Goal: Transaction & Acquisition: Purchase product/service

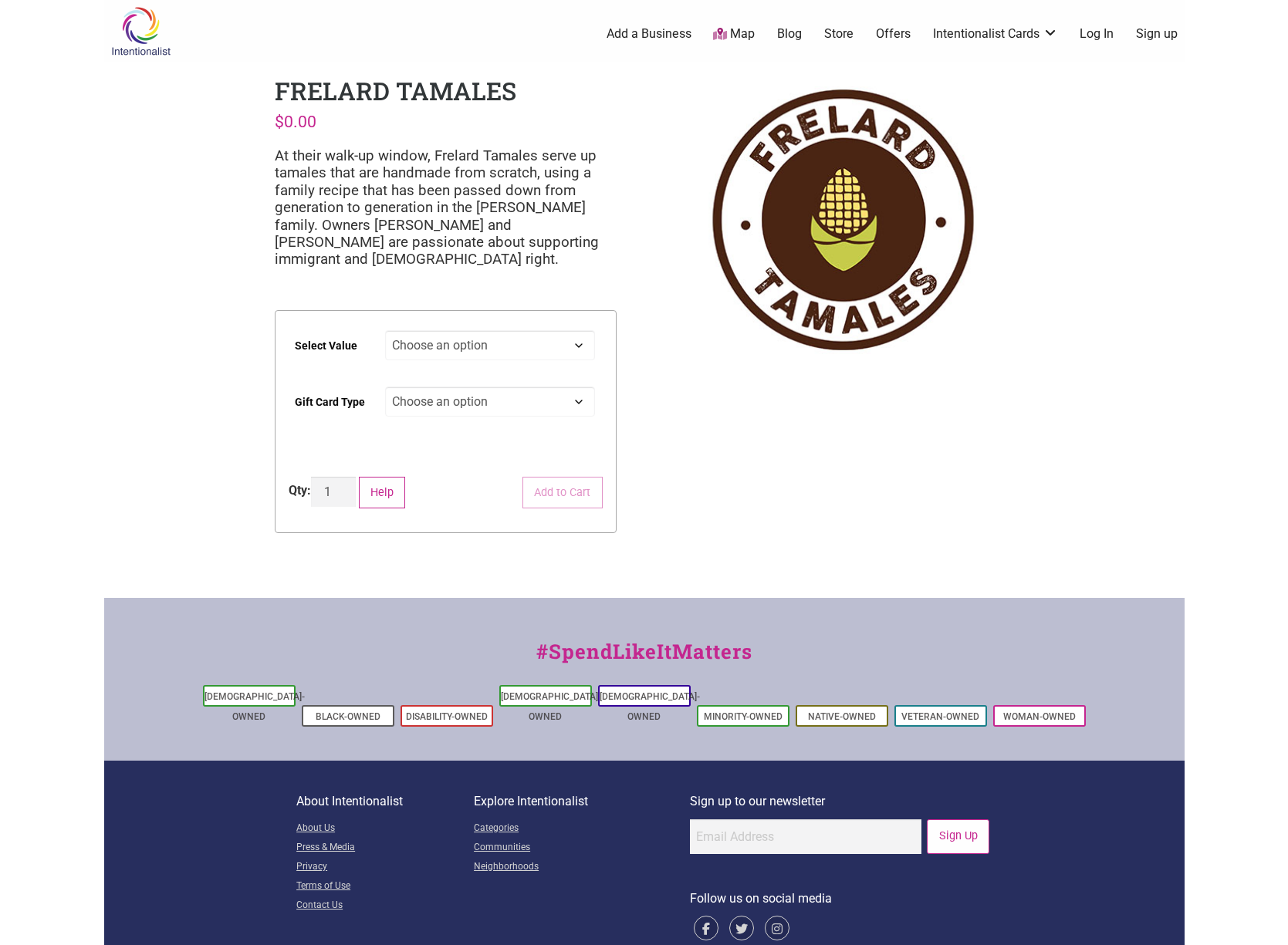
click at [445, 348] on select "Choose an option $25 $50 $100 $200 $500" at bounding box center [490, 345] width 210 height 30
click at [385, 330] on select "Choose an option $25 $50 $100 $200 $500" at bounding box center [490, 345] width 210 height 30
select select "$100"
click at [442, 398] on select "Choose an option Physical" at bounding box center [490, 401] width 210 height 30
select select "Physical"
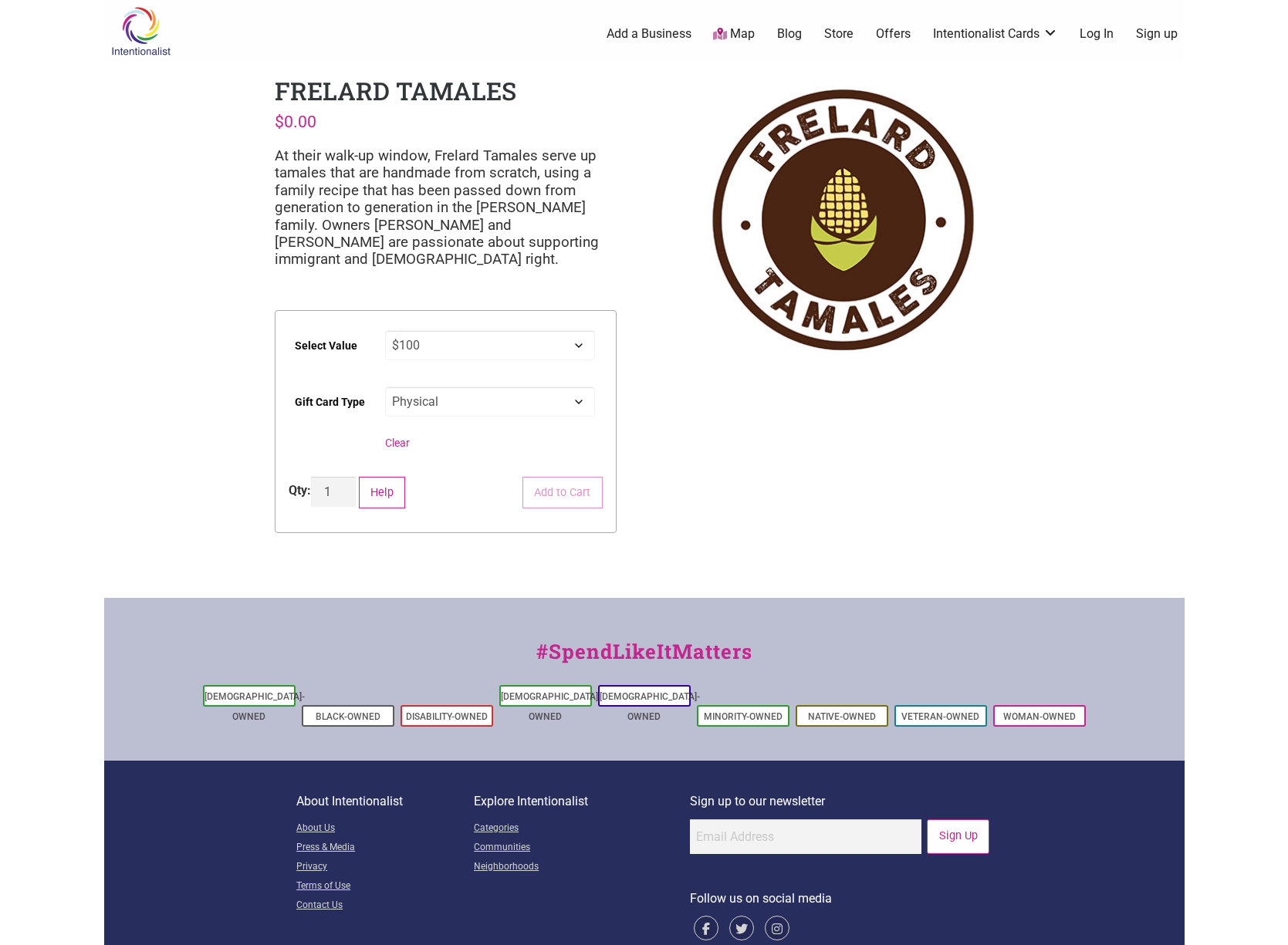
click at [385, 386] on select "Choose an option Physical" at bounding box center [490, 401] width 210 height 30
select select "$100"
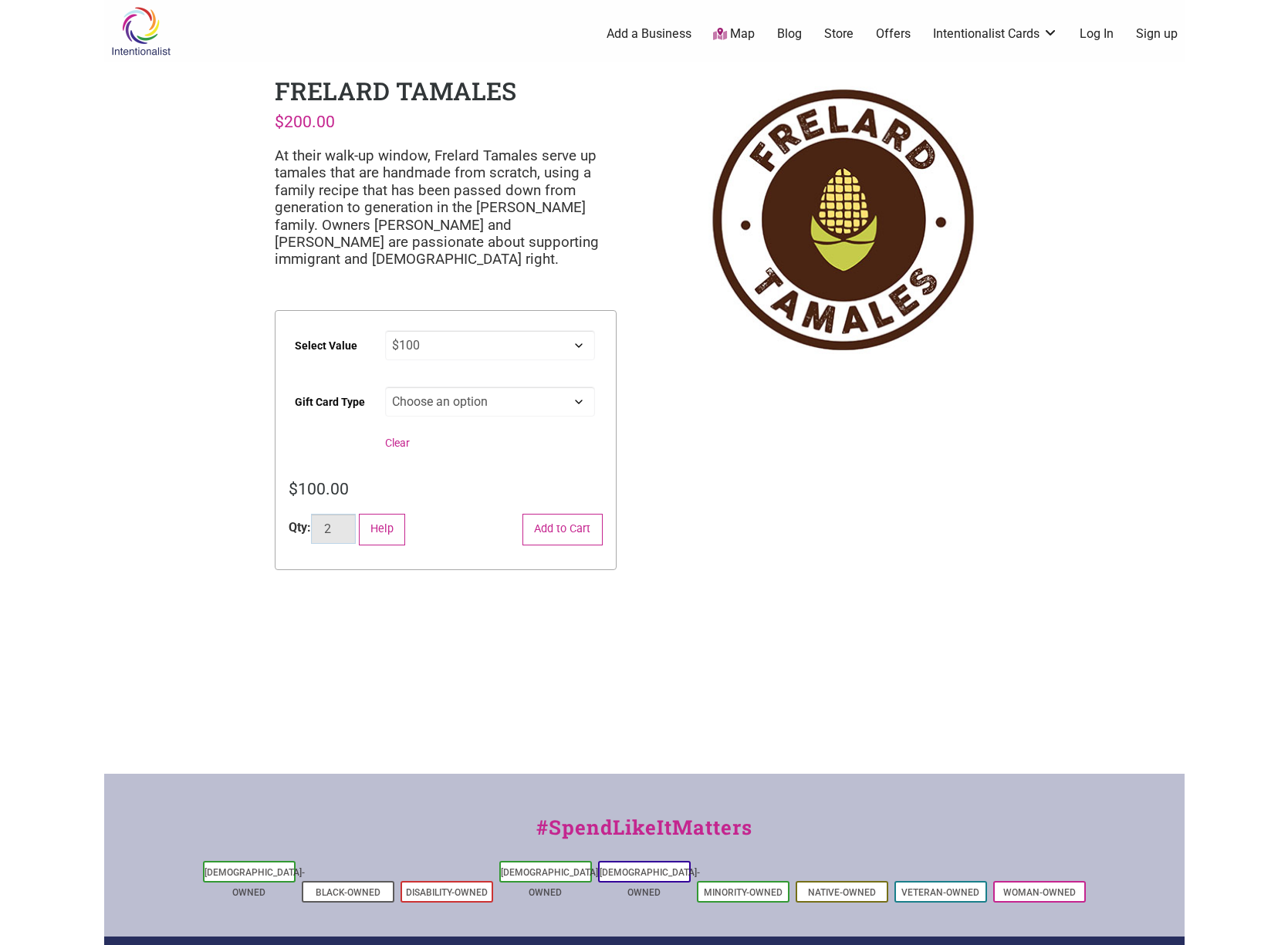
click at [347, 525] on input "2" at bounding box center [333, 529] width 45 height 30
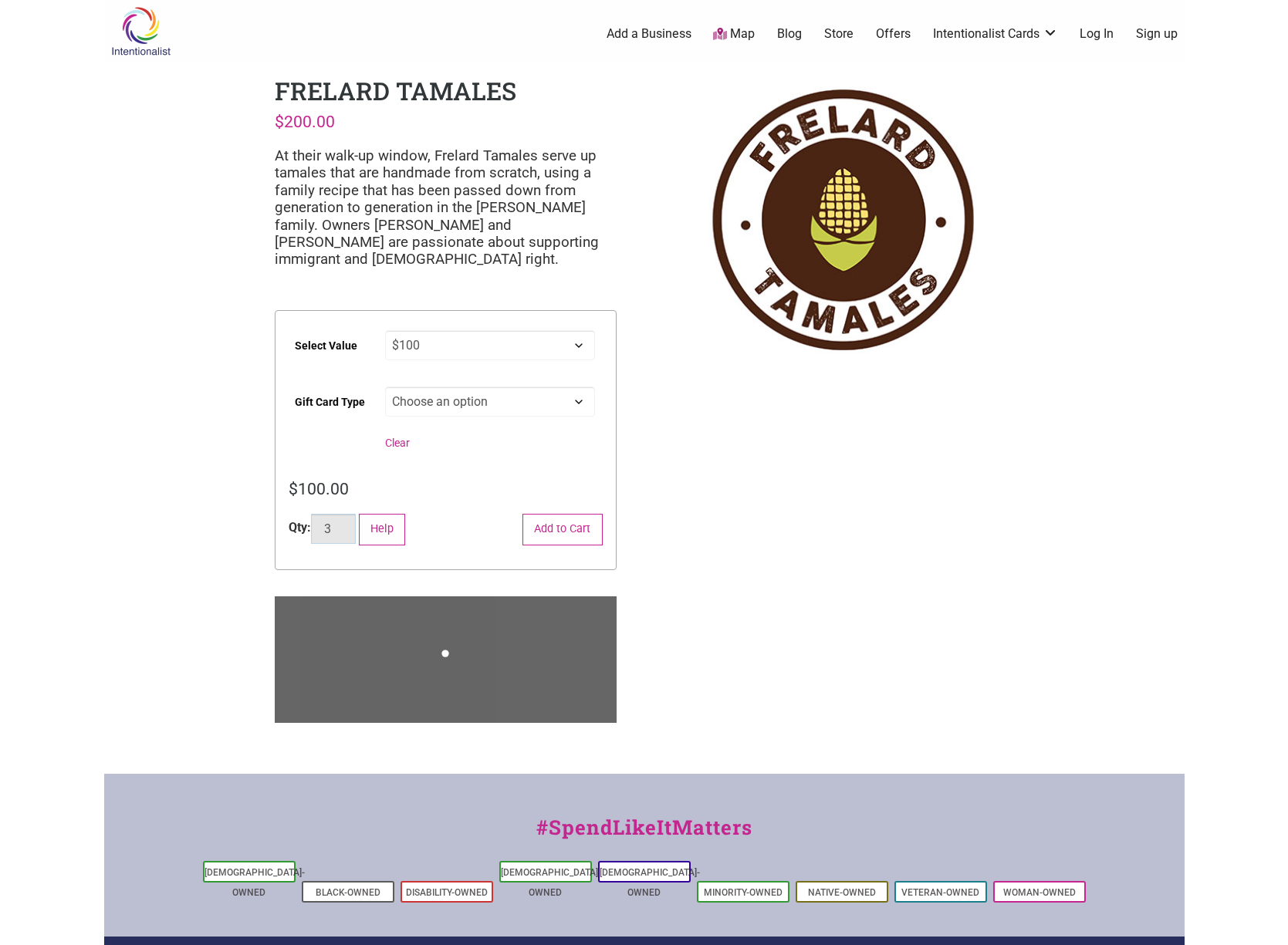
click at [348, 525] on input "3" at bounding box center [333, 529] width 45 height 30
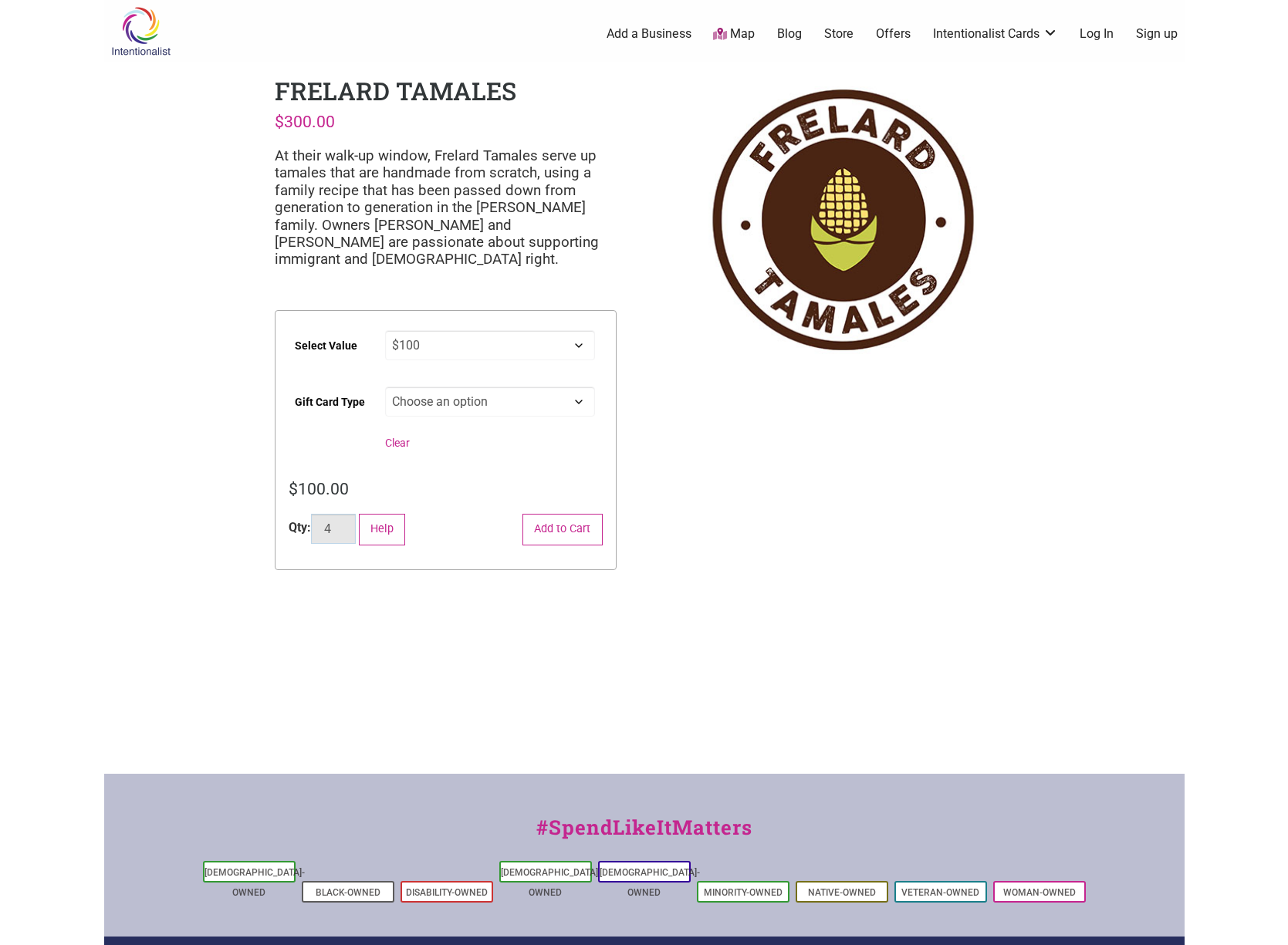
click at [348, 526] on input "4" at bounding box center [333, 529] width 45 height 30
type input "5"
click at [348, 527] on input "5" at bounding box center [333, 529] width 45 height 30
click at [1092, 709] on div "Intentionalist Spend like it matters 0 Add a Business Map Blog Store Offers Int…" at bounding box center [644, 580] width 1081 height 1161
click at [542, 532] on button "Add to Cart" at bounding box center [562, 529] width 81 height 32
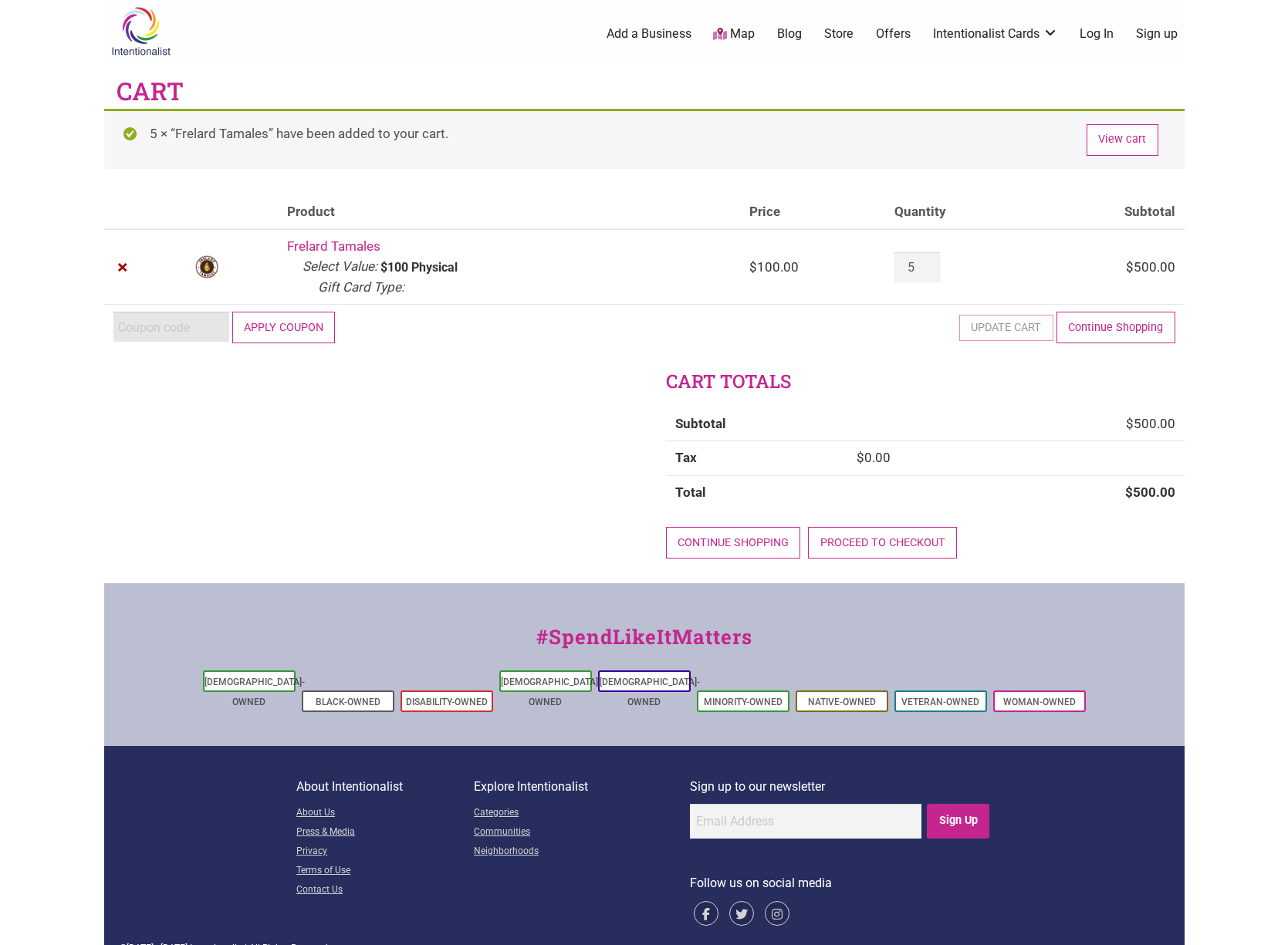
click at [159, 330] on input "Coupon:" at bounding box center [170, 327] width 116 height 30
paste input "2025JUNTOS"
type input "2025JUNTOS"
click at [917, 267] on input "5" at bounding box center [917, 268] width 45 height 30
click at [918, 267] on input "5" at bounding box center [917, 268] width 45 height 30
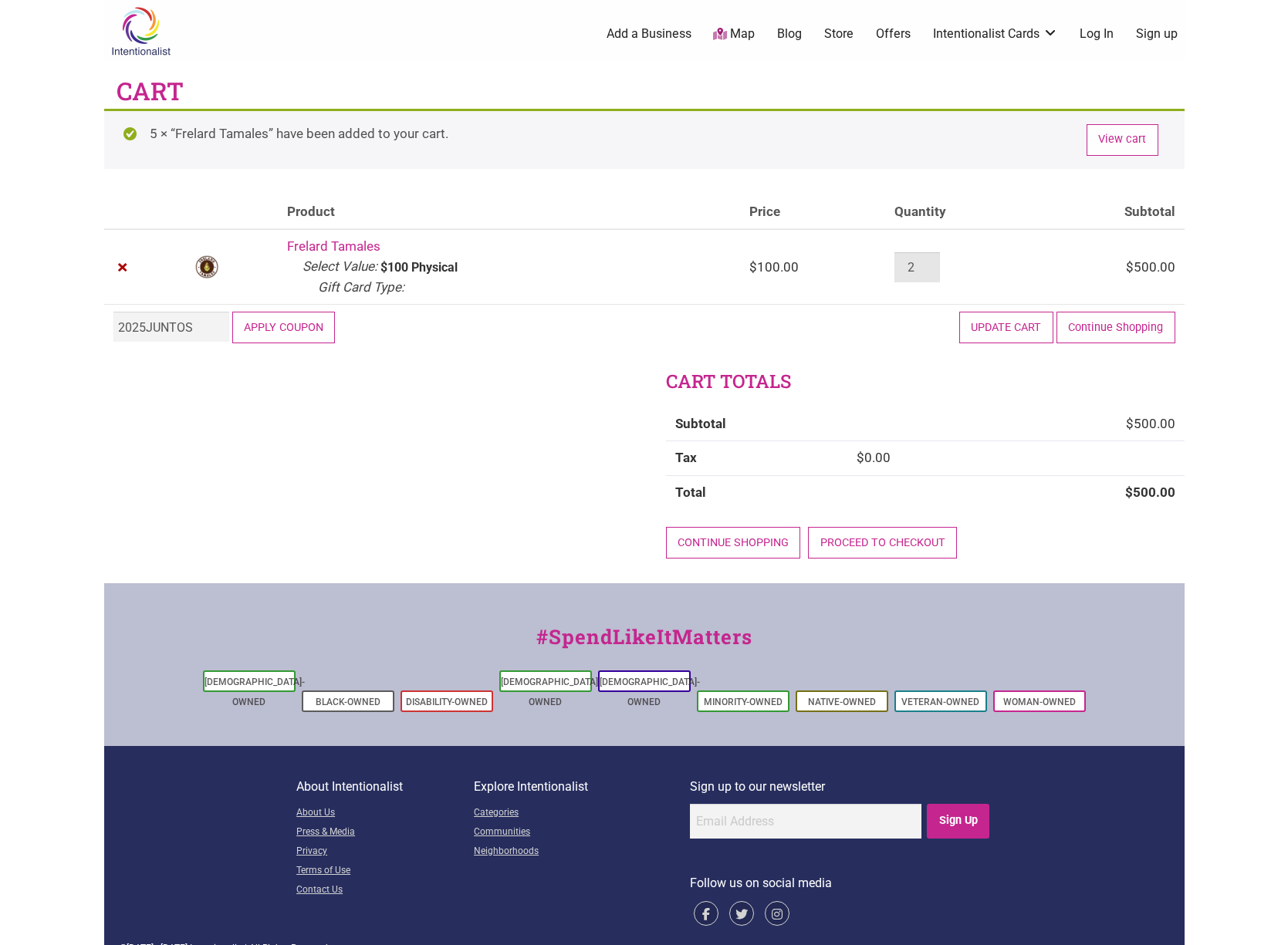
type input "2"
click at [328, 424] on div "Cart totals Subtotal $ 500.00 Tax $ 0.00 Total $ 500.00 Continue shopping Proce…" at bounding box center [644, 475] width 1081 height 214
click at [1029, 323] on button "Update cart" at bounding box center [1006, 327] width 94 height 32
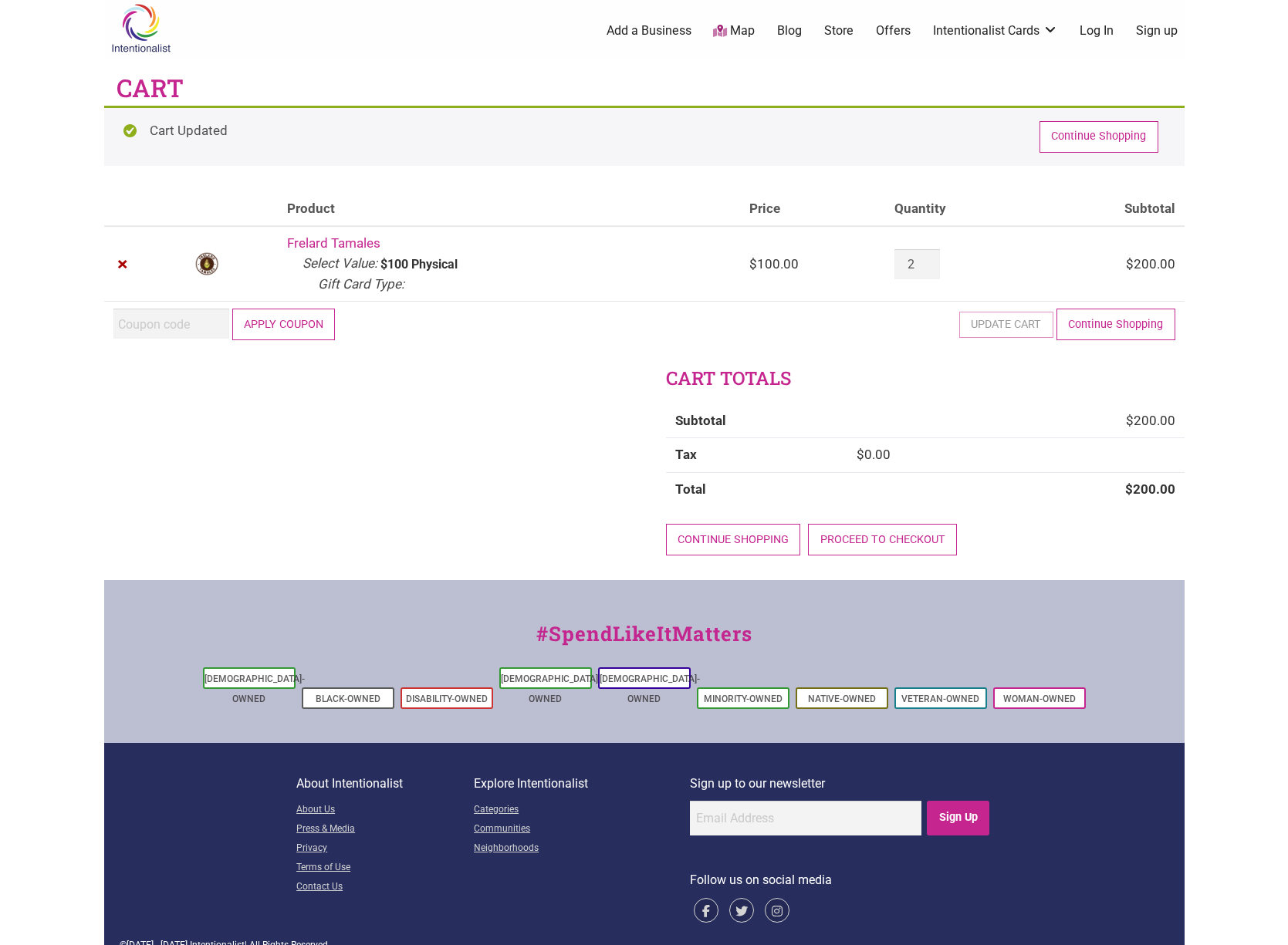
scroll to position [5, 0]
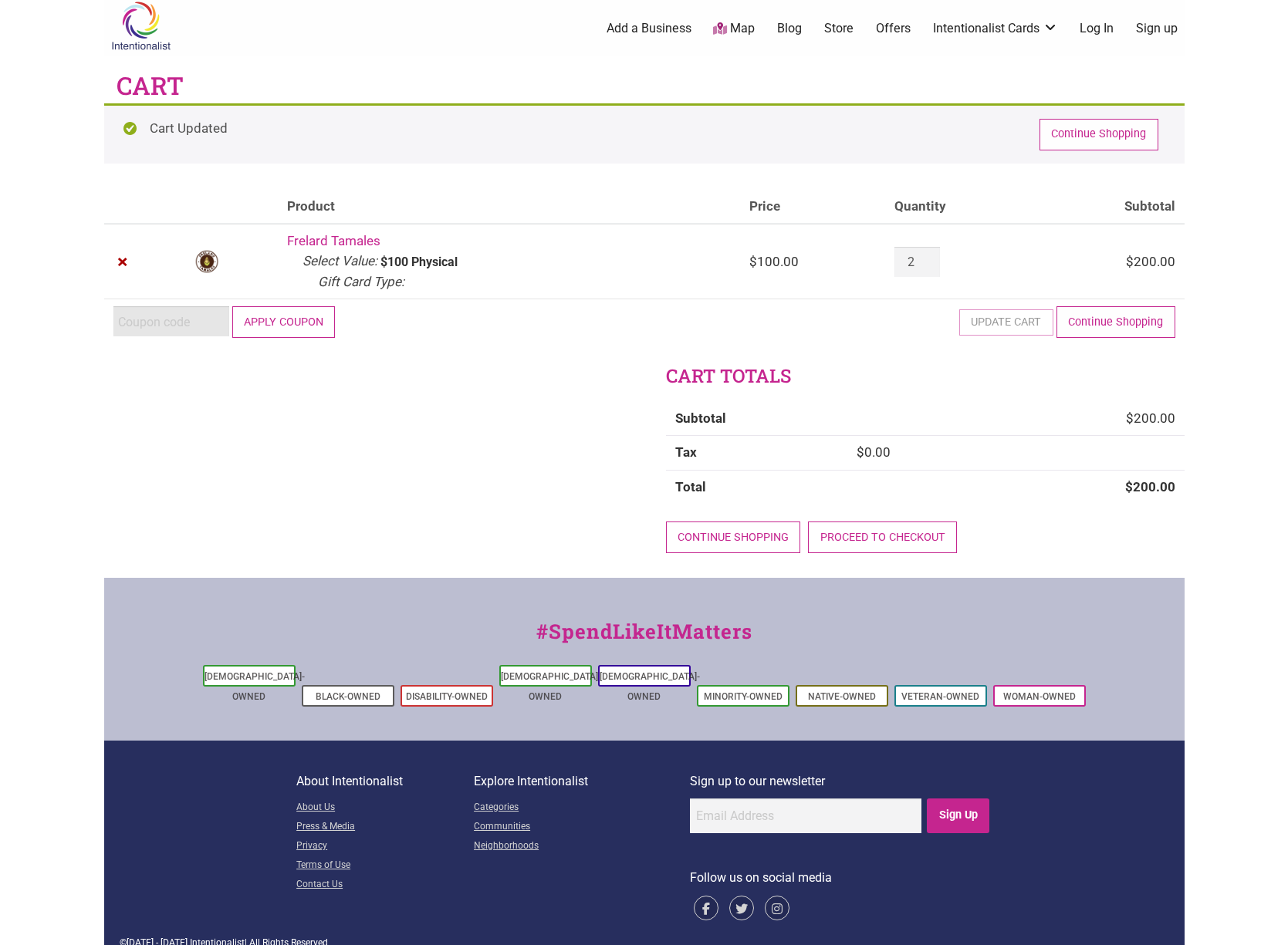
click at [172, 328] on input "Coupon:" at bounding box center [170, 322] width 116 height 30
paste input "2025JUNTOS"
type input "2025JUNTOS"
click at [254, 320] on button "Apply coupon" at bounding box center [284, 322] width 103 height 32
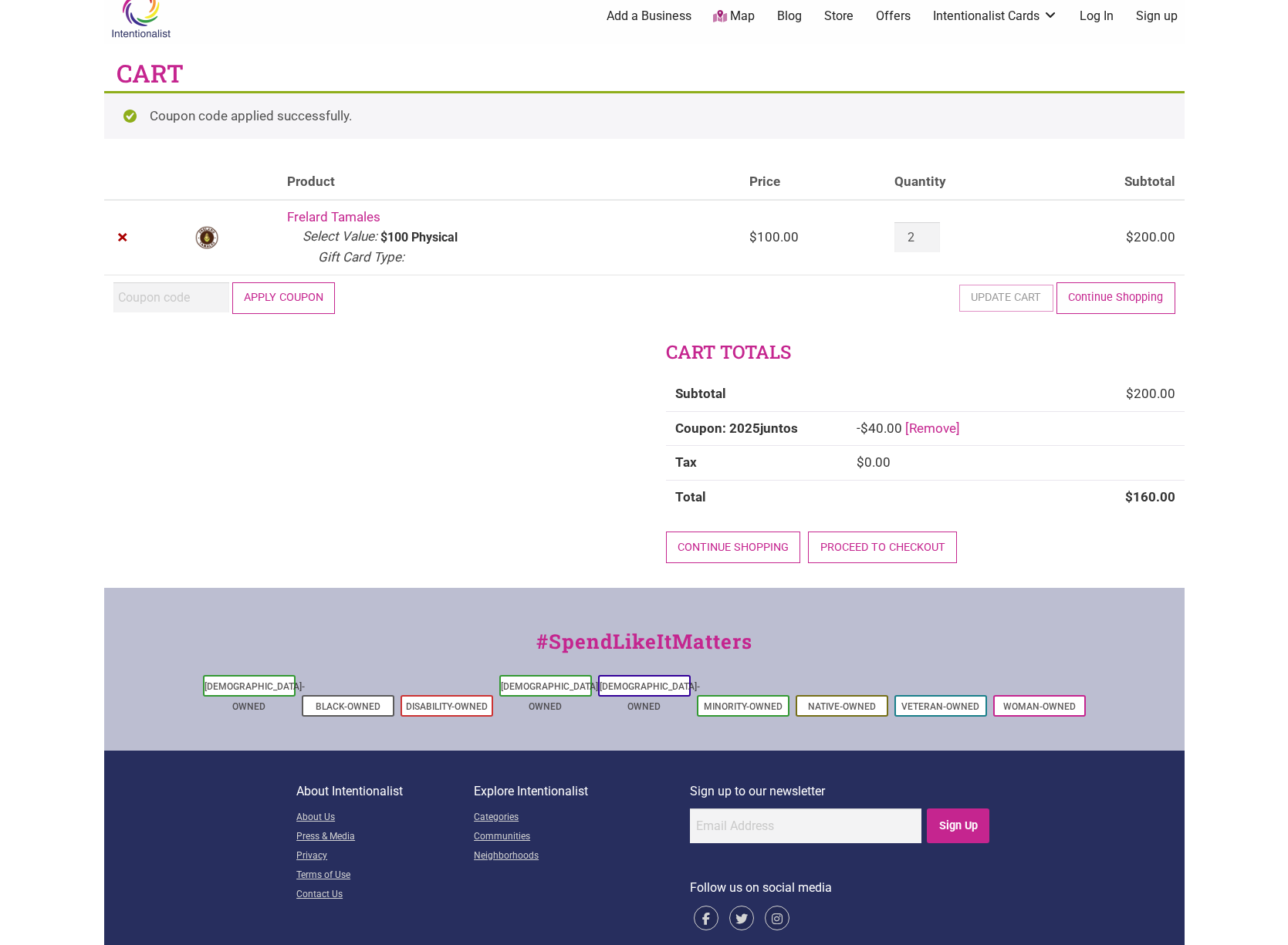
scroll to position [27, 0]
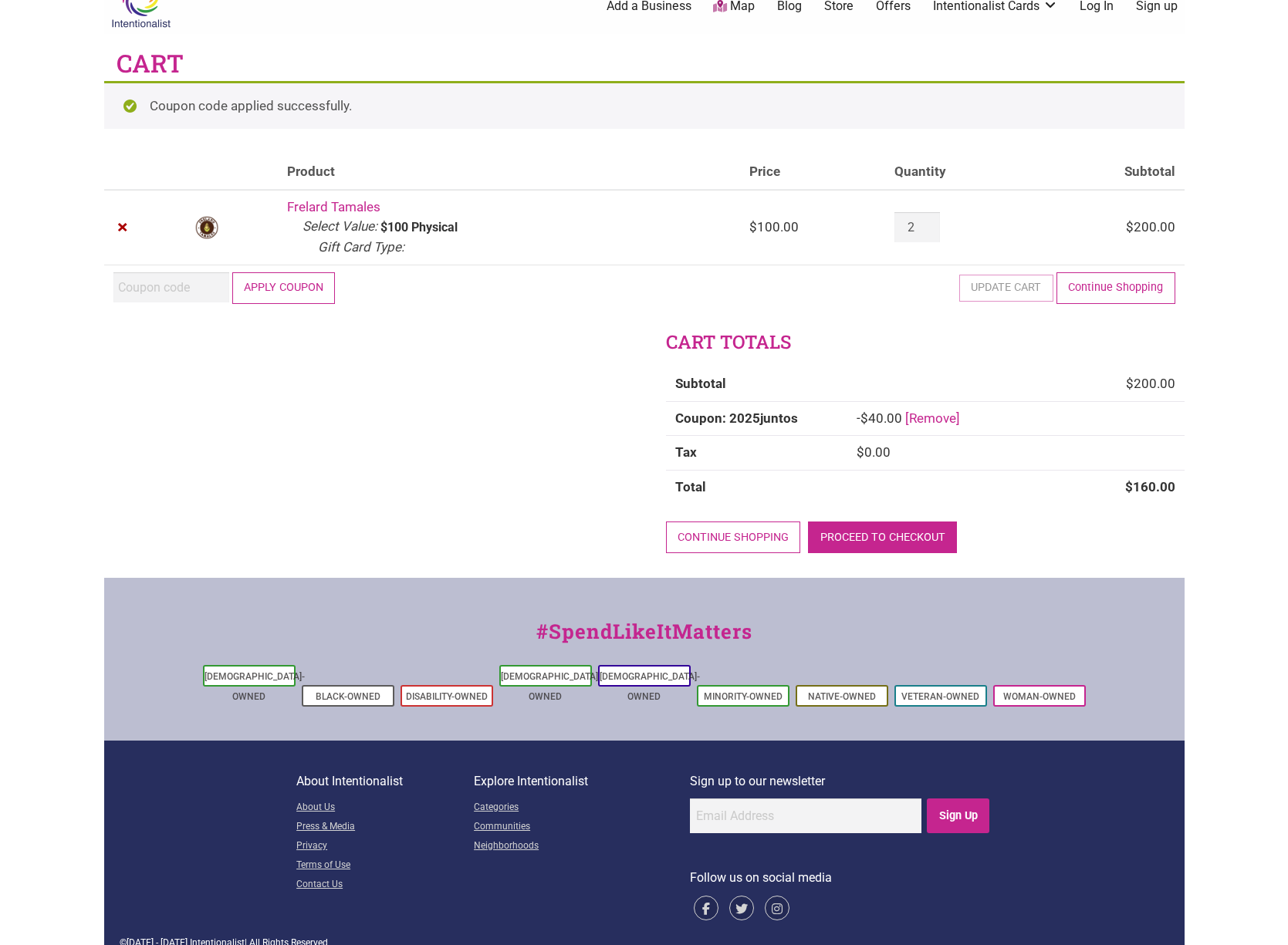
click at [848, 539] on link "Proceed to checkout" at bounding box center [882, 538] width 149 height 32
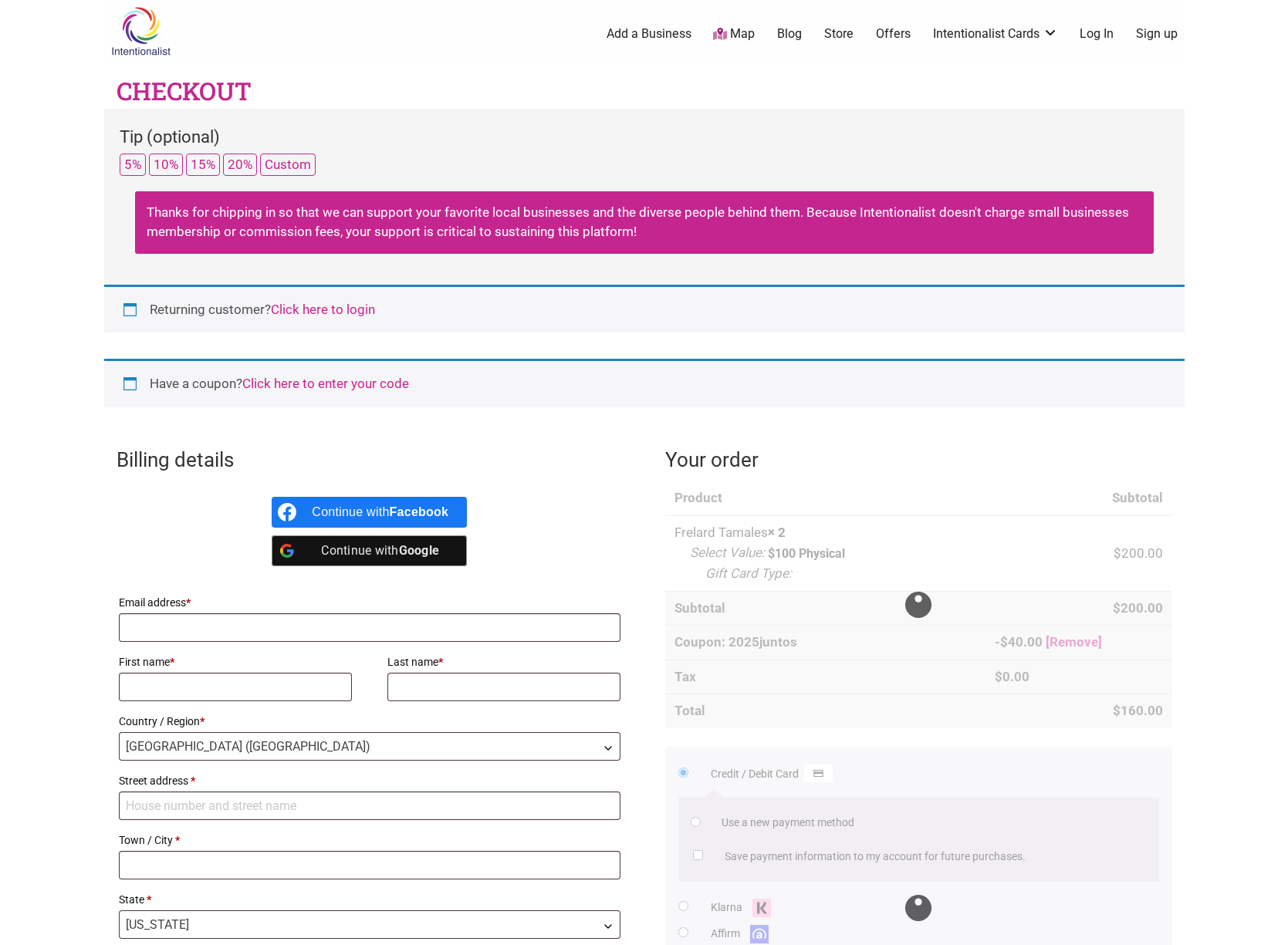
select select "WA"
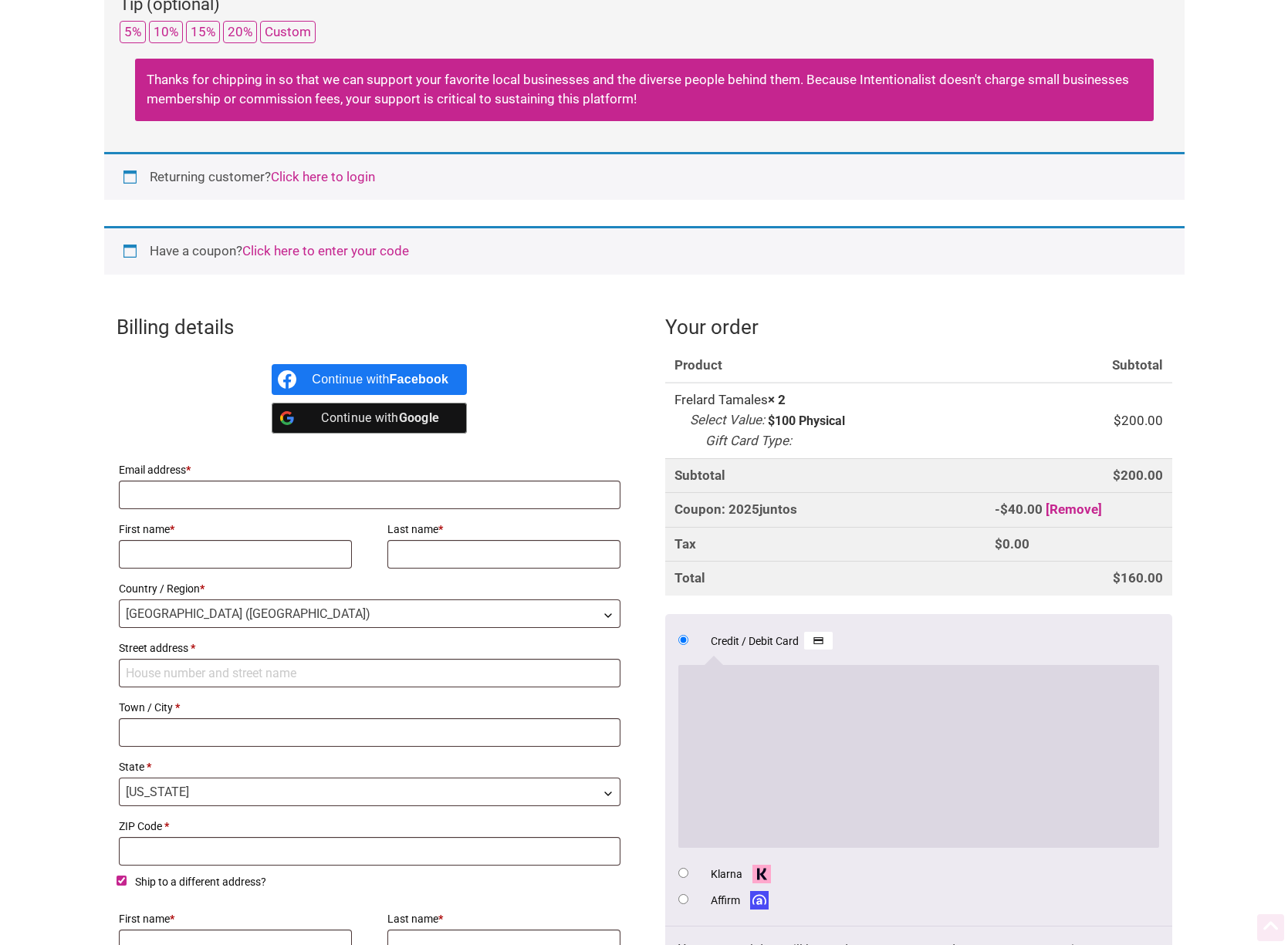
scroll to position [145, 0]
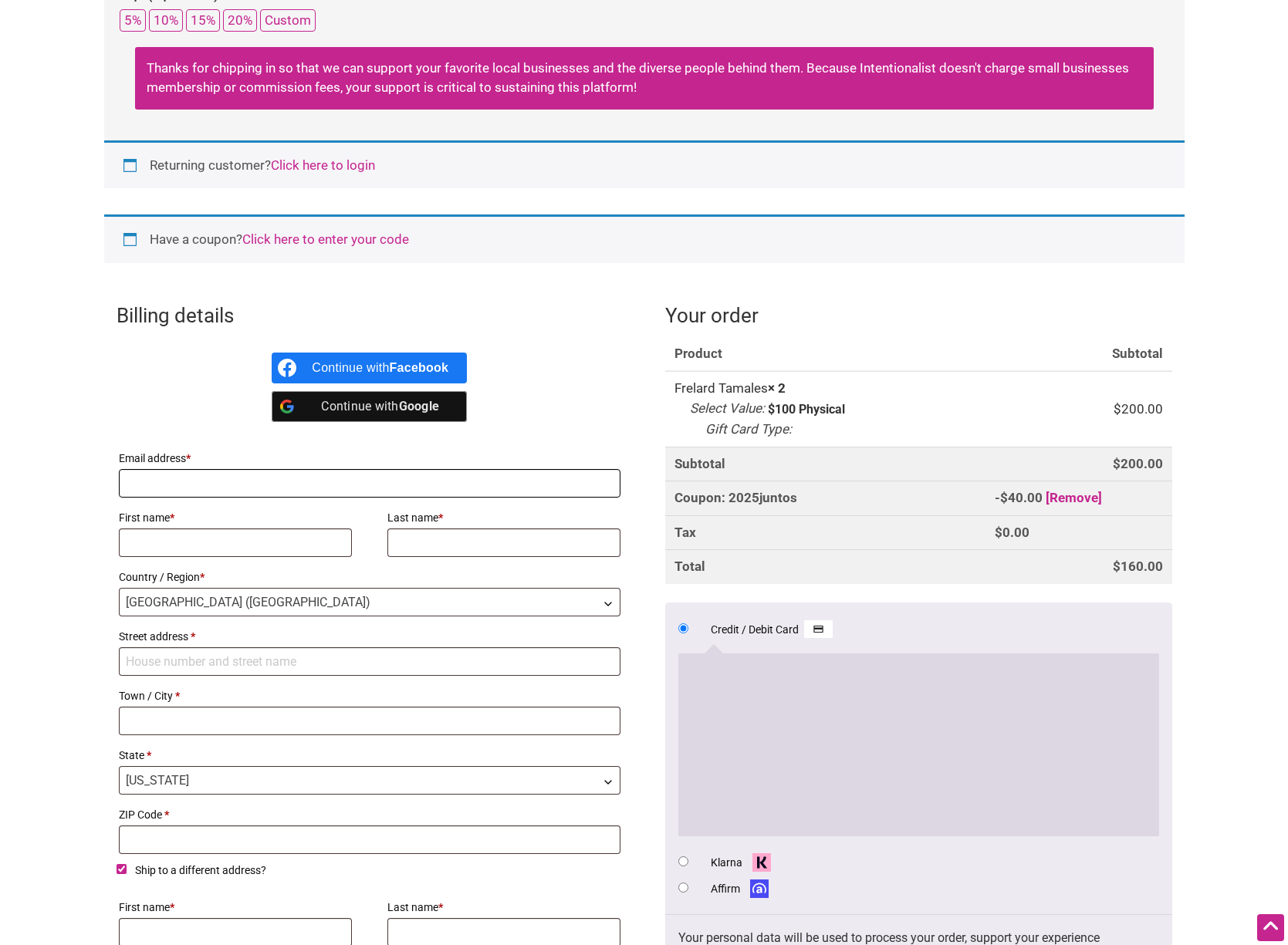
click at [248, 487] on input "Email address *" at bounding box center [370, 483] width 502 height 28
type input "[PERSON_NAME][EMAIL_ADDRESS][PERSON_NAME][DOMAIN_NAME]"
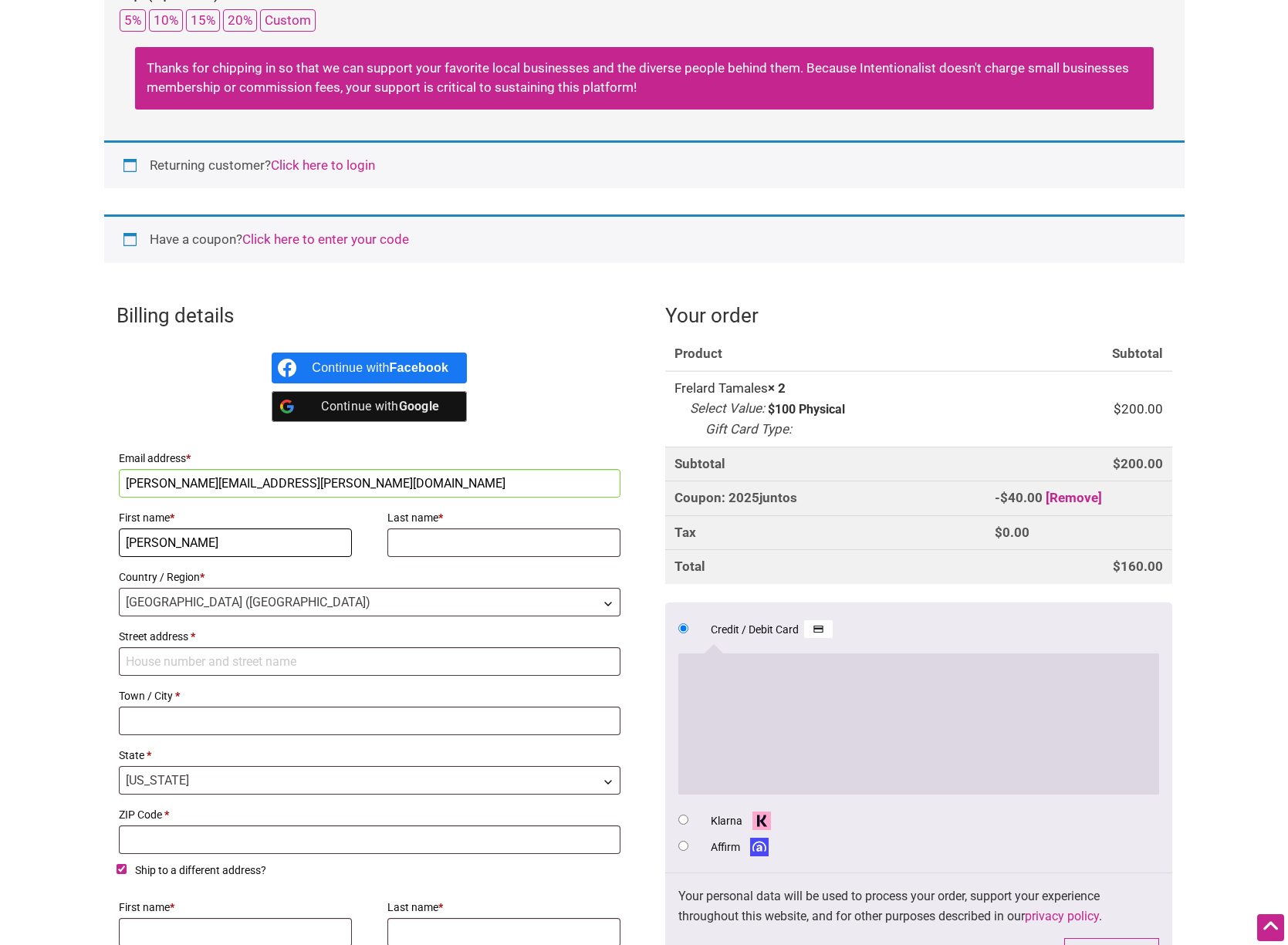
type input "[PERSON_NAME]"
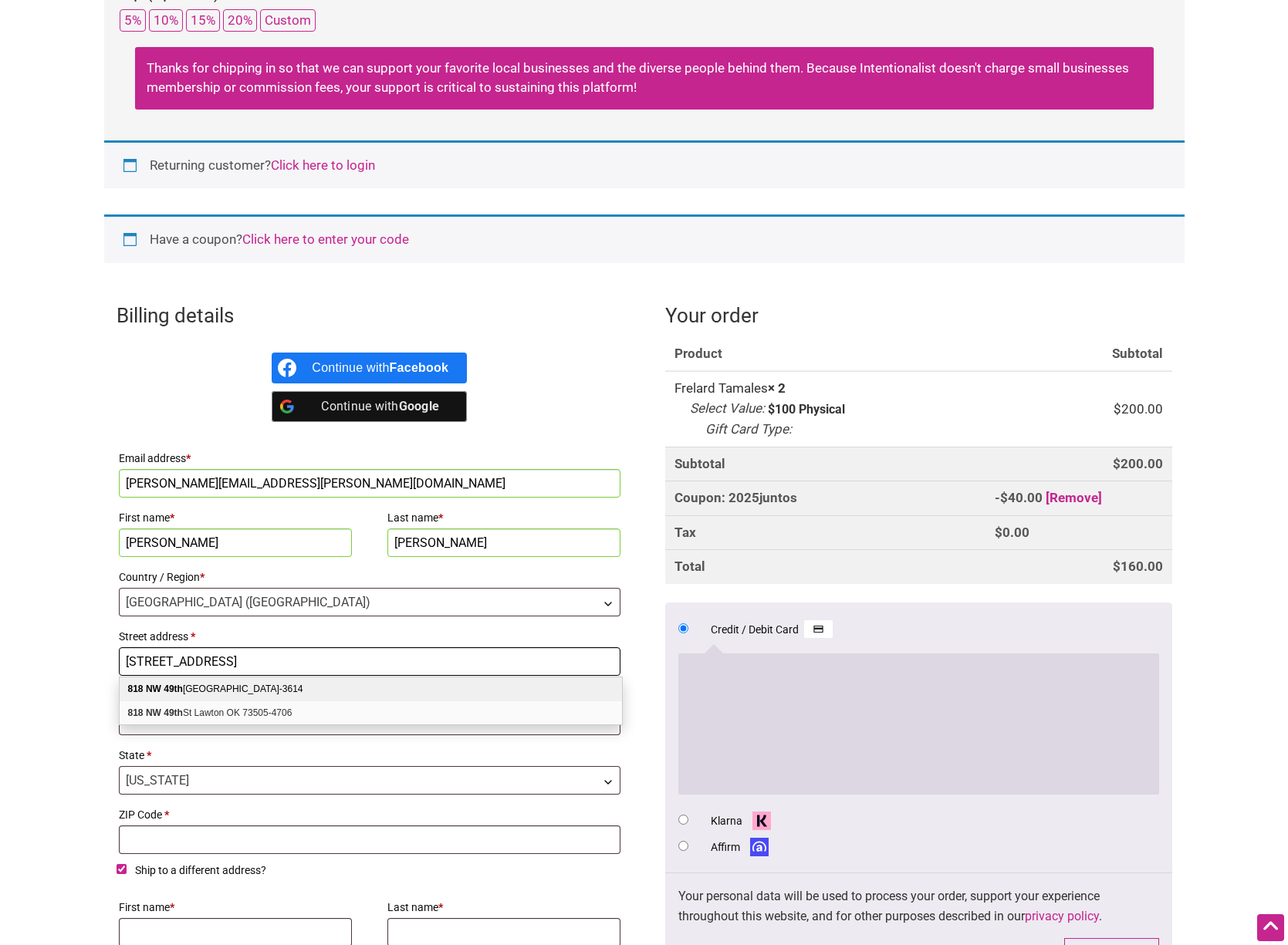
type input "[STREET_ADDRESS]"
click at [221, 692] on div "[STREET_ADDRESS]" at bounding box center [371, 689] width 502 height 24
select select "US"
type input "[STREET_ADDRESS]"
type input "[GEOGRAPHIC_DATA]"
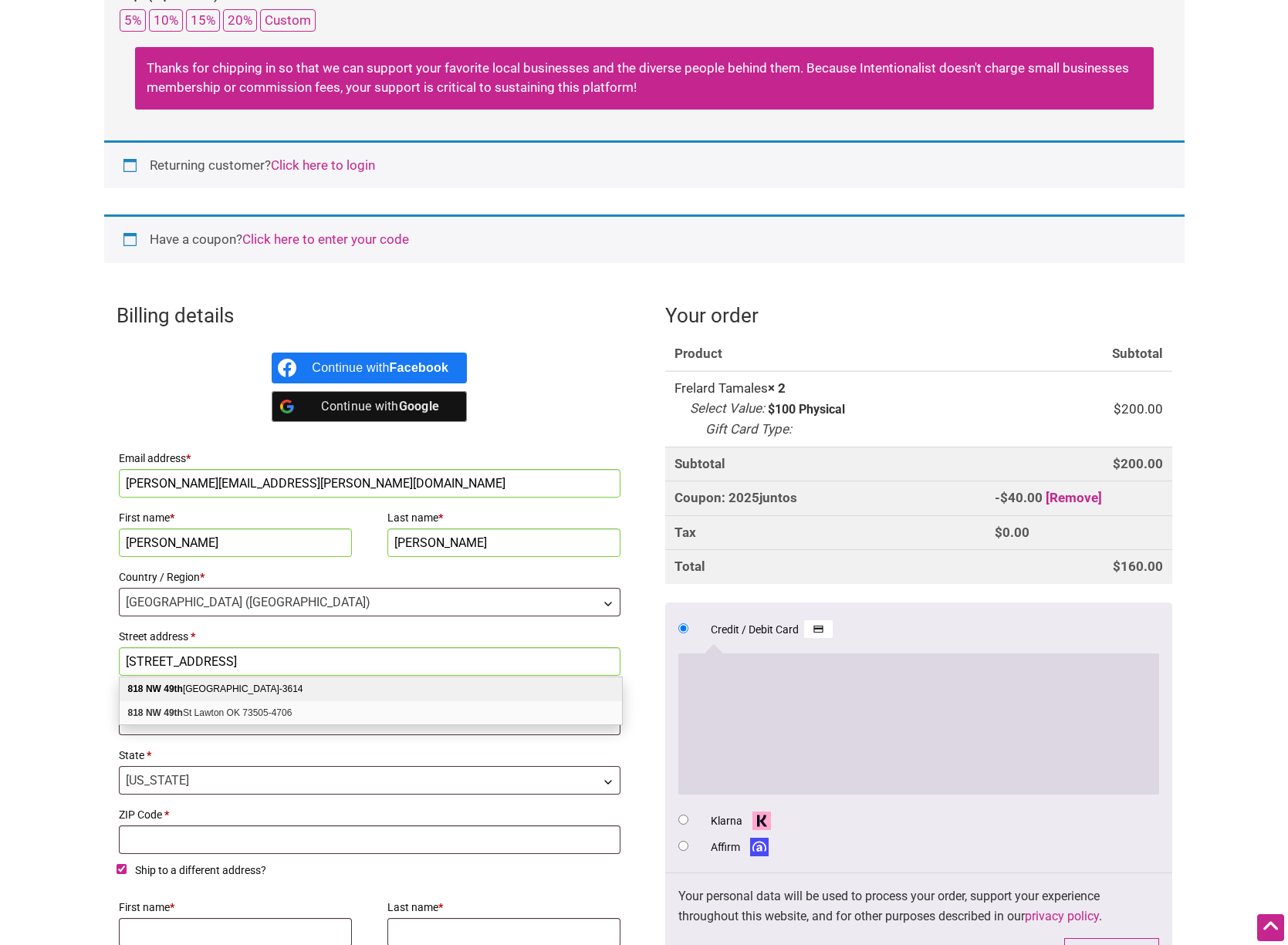
type input "98107-3614"
select select "WA"
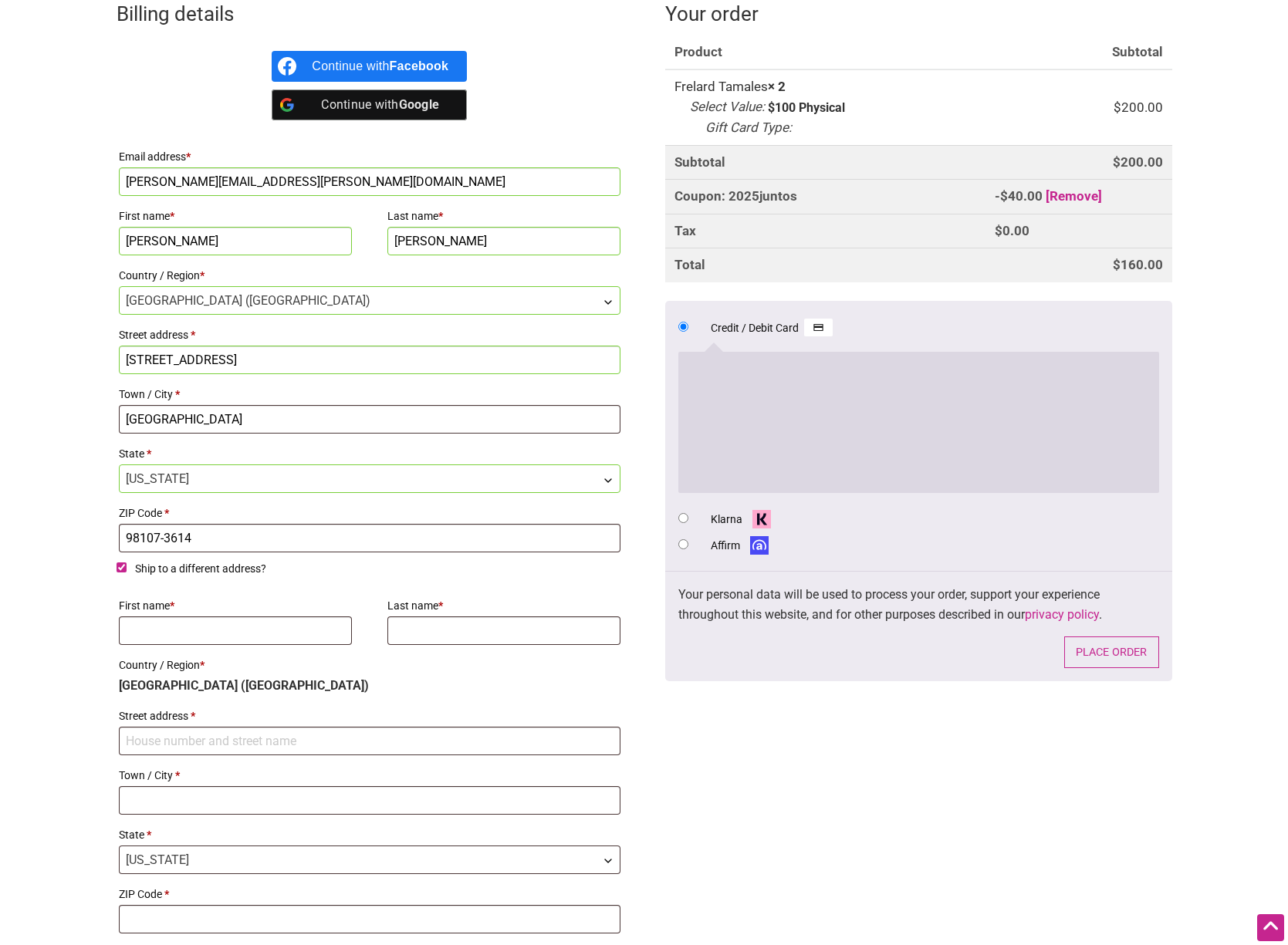
scroll to position [449, 0]
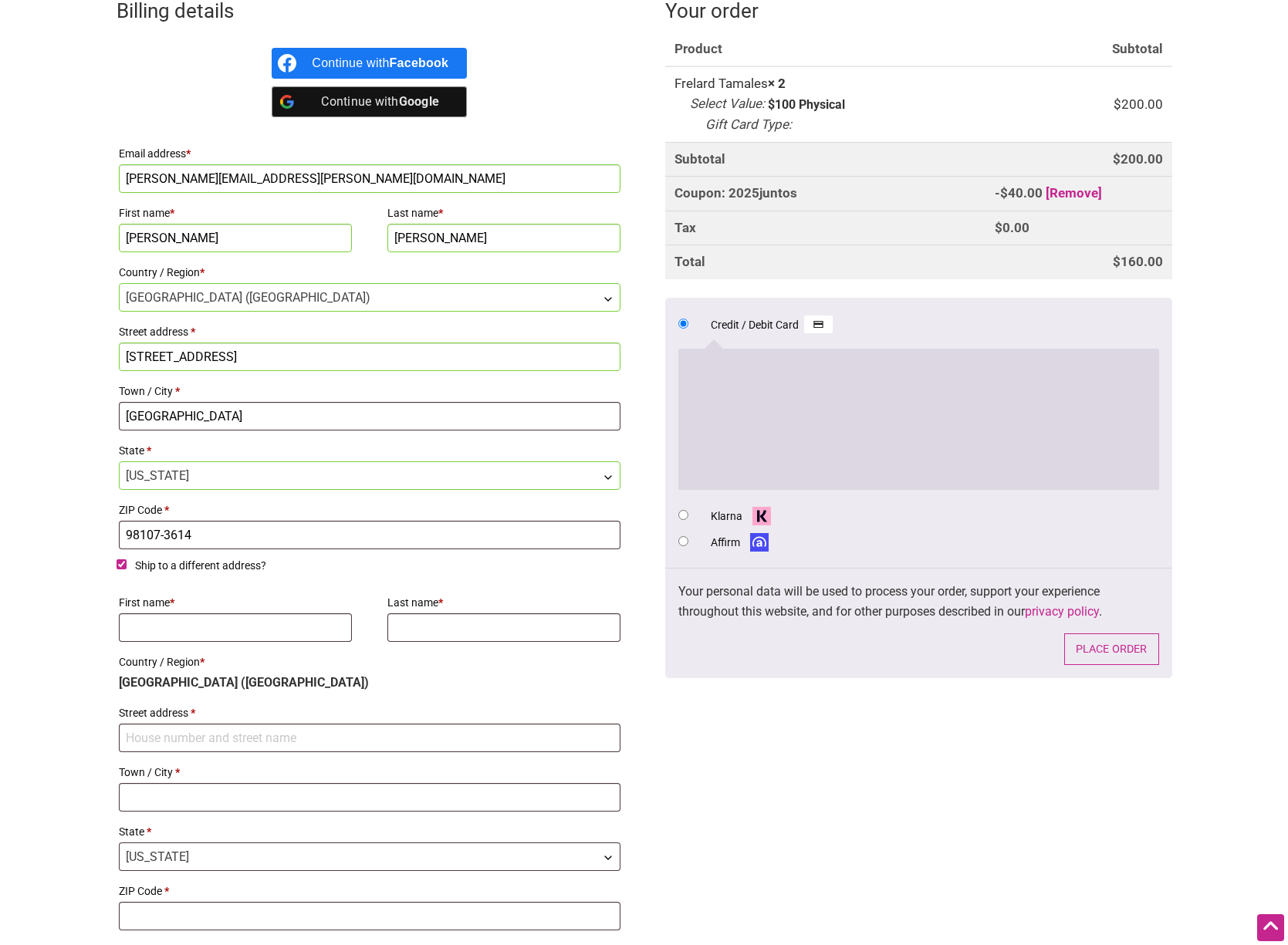
click at [288, 357] on input "[STREET_ADDRESS]" at bounding box center [370, 357] width 502 height 28
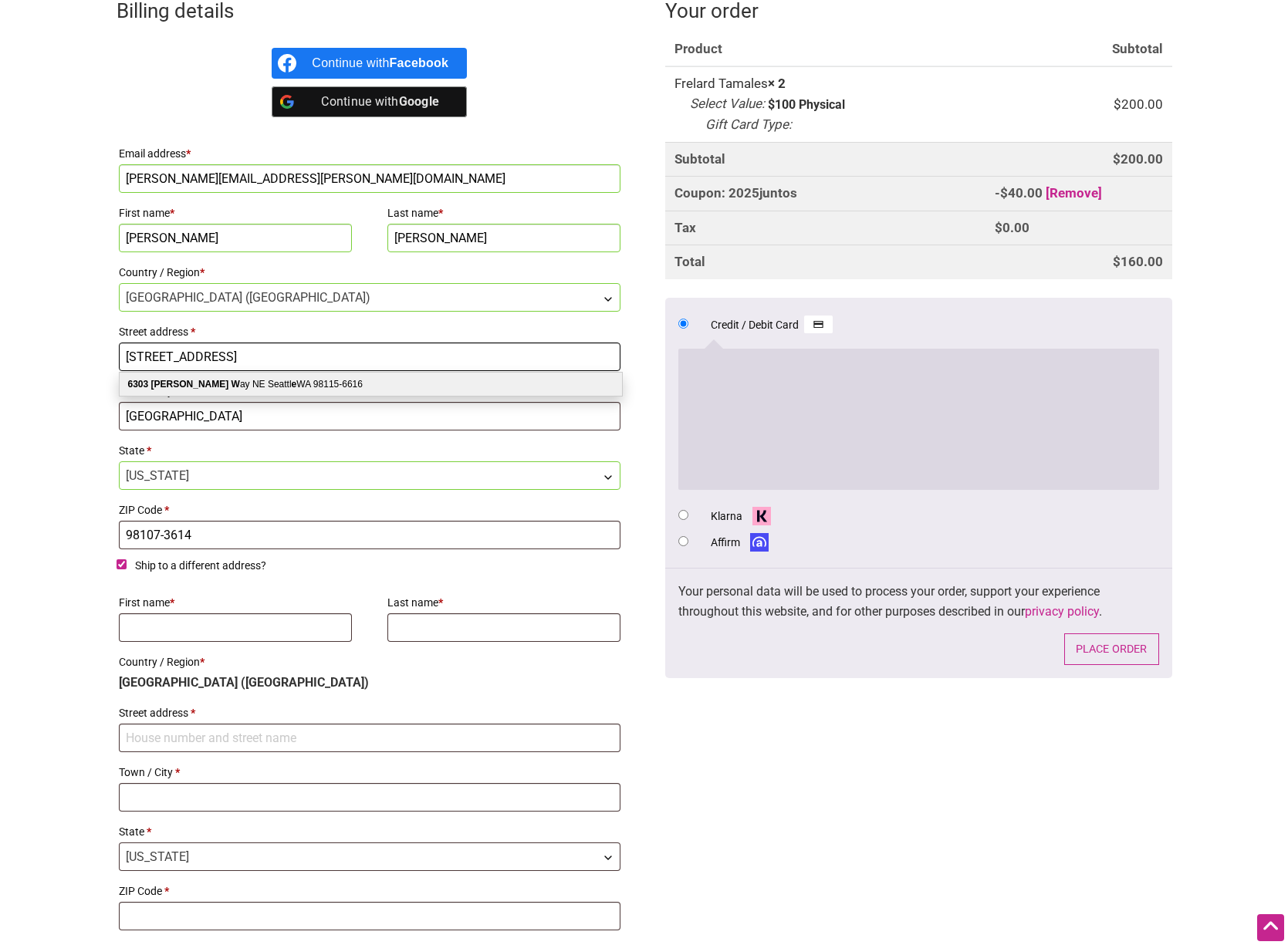
type input "[STREET_ADDRESS]"
click at [366, 386] on div "6303 [PERSON_NAME] W ay NE Seattl e WA 98115-6616" at bounding box center [371, 384] width 502 height 23
select select "US"
type input "[STREET_ADDRESS]"
type input "98115-6616"
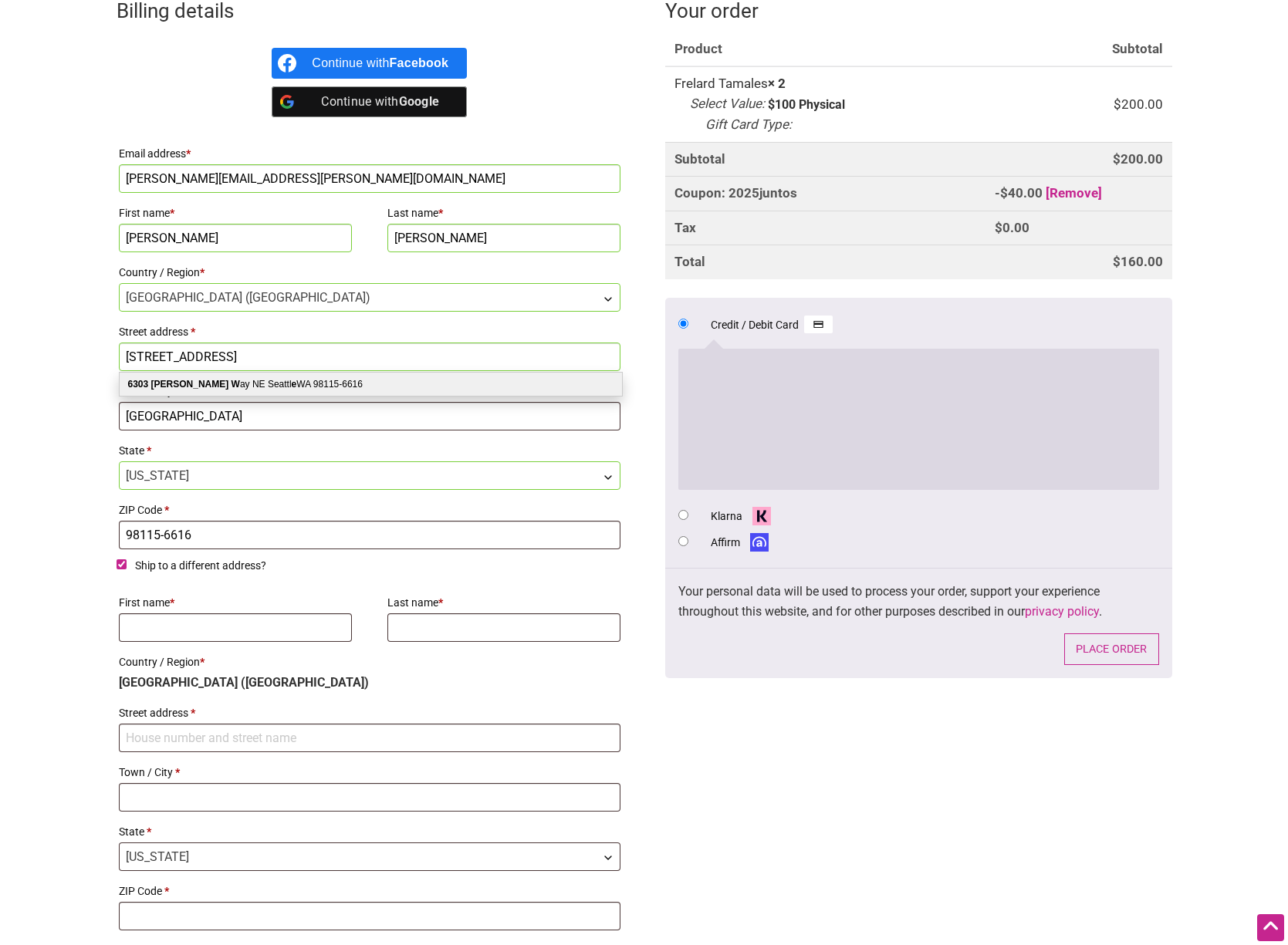
select select "WA"
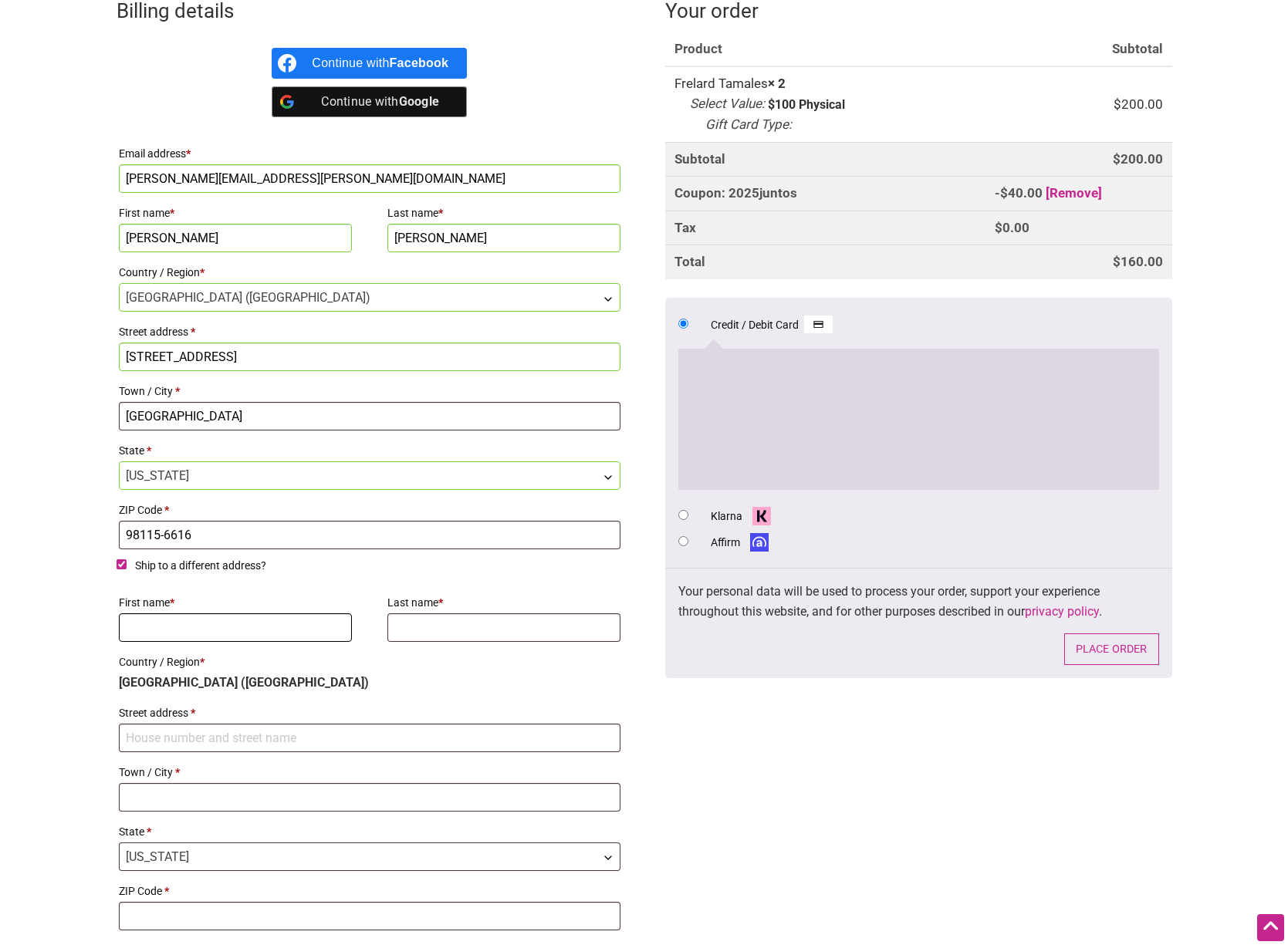
click at [149, 636] on input "First name *" at bounding box center [235, 628] width 234 height 28
type input "[PERSON_NAME]"
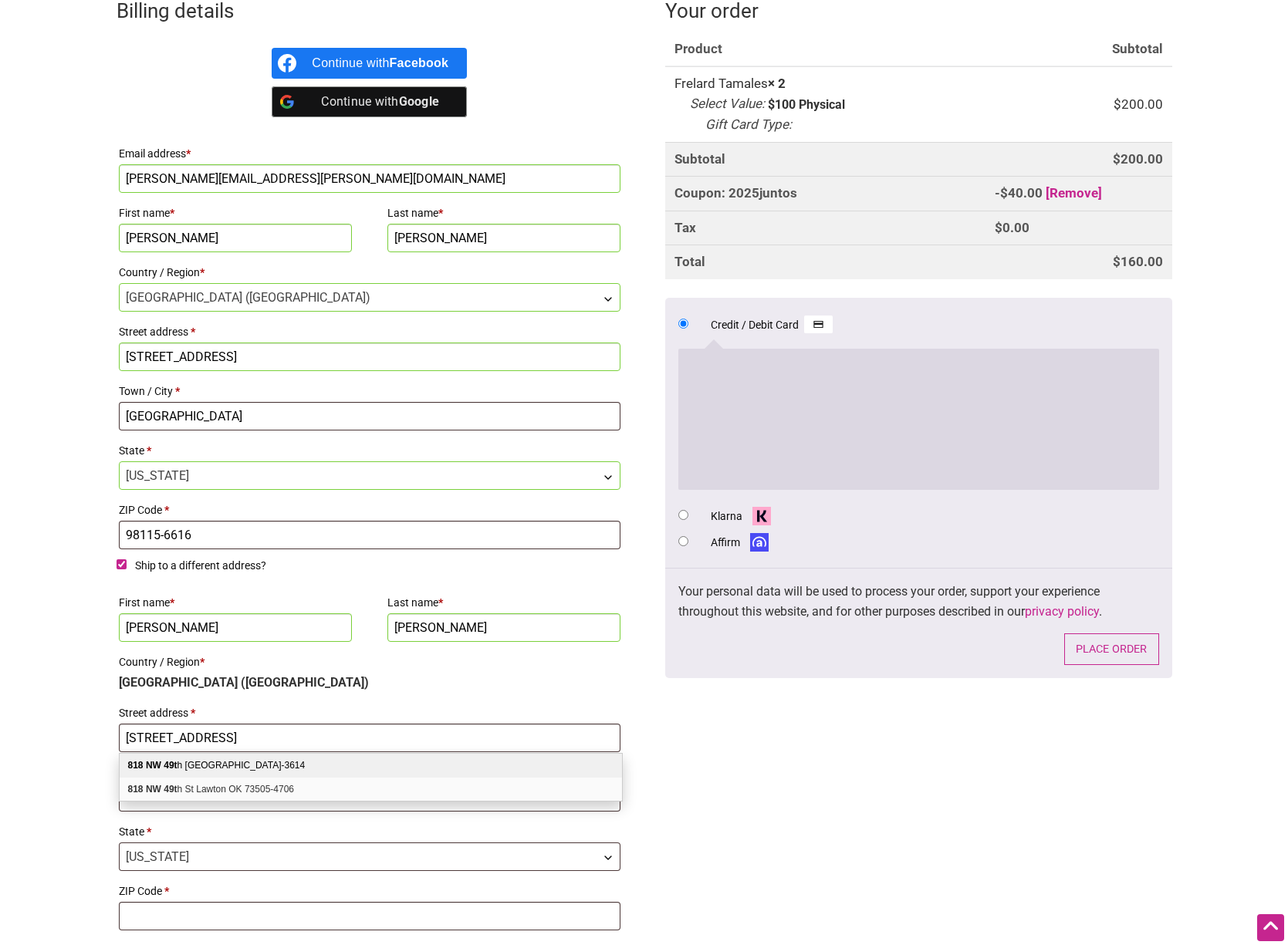
click at [224, 764] on div "[STREET_ADDRESS]" at bounding box center [371, 765] width 502 height 24
type input "[STREET_ADDRESS]"
type input "[GEOGRAPHIC_DATA]"
type input "98107-3614"
select select "WA"
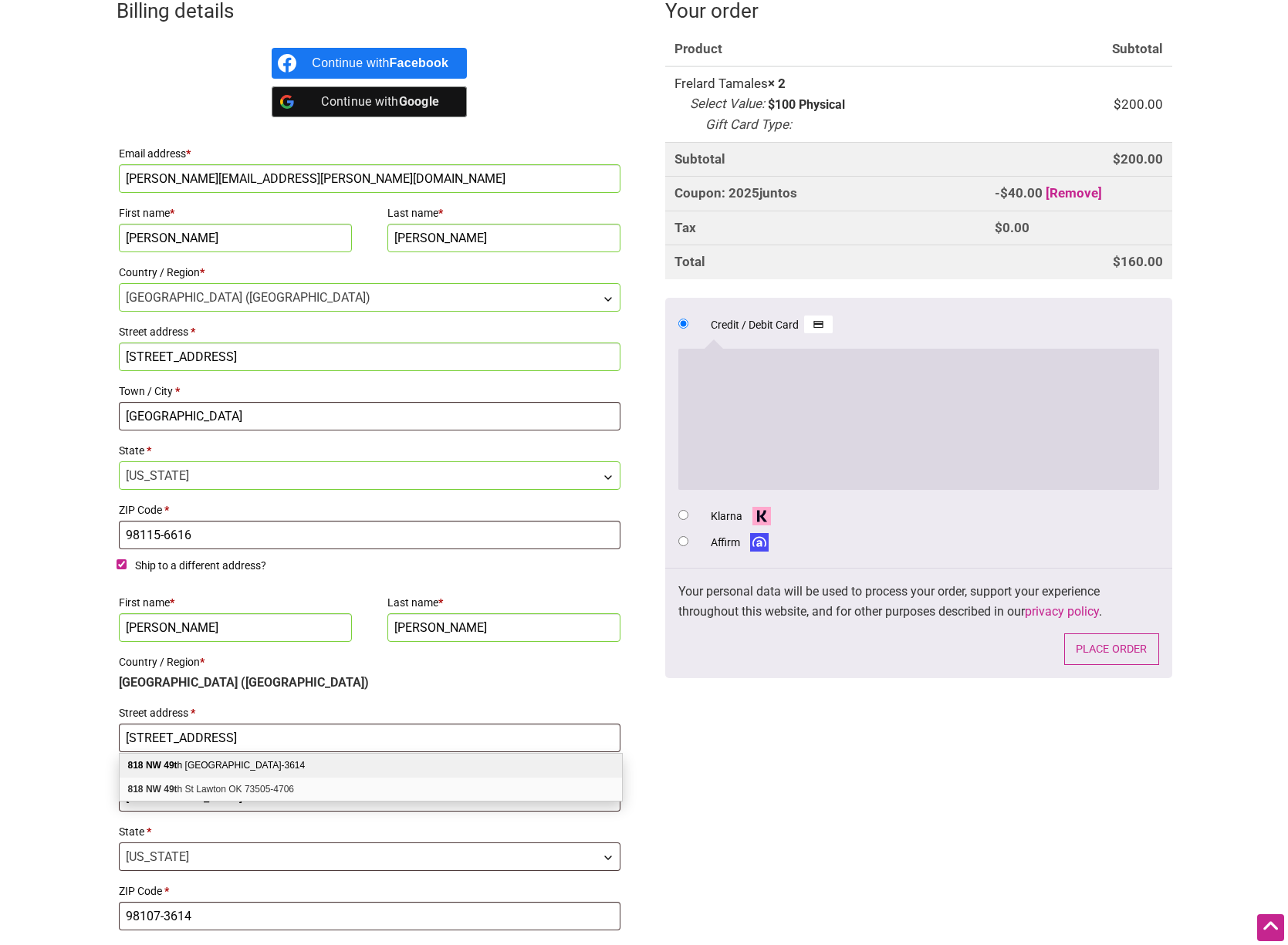
select select "WA"
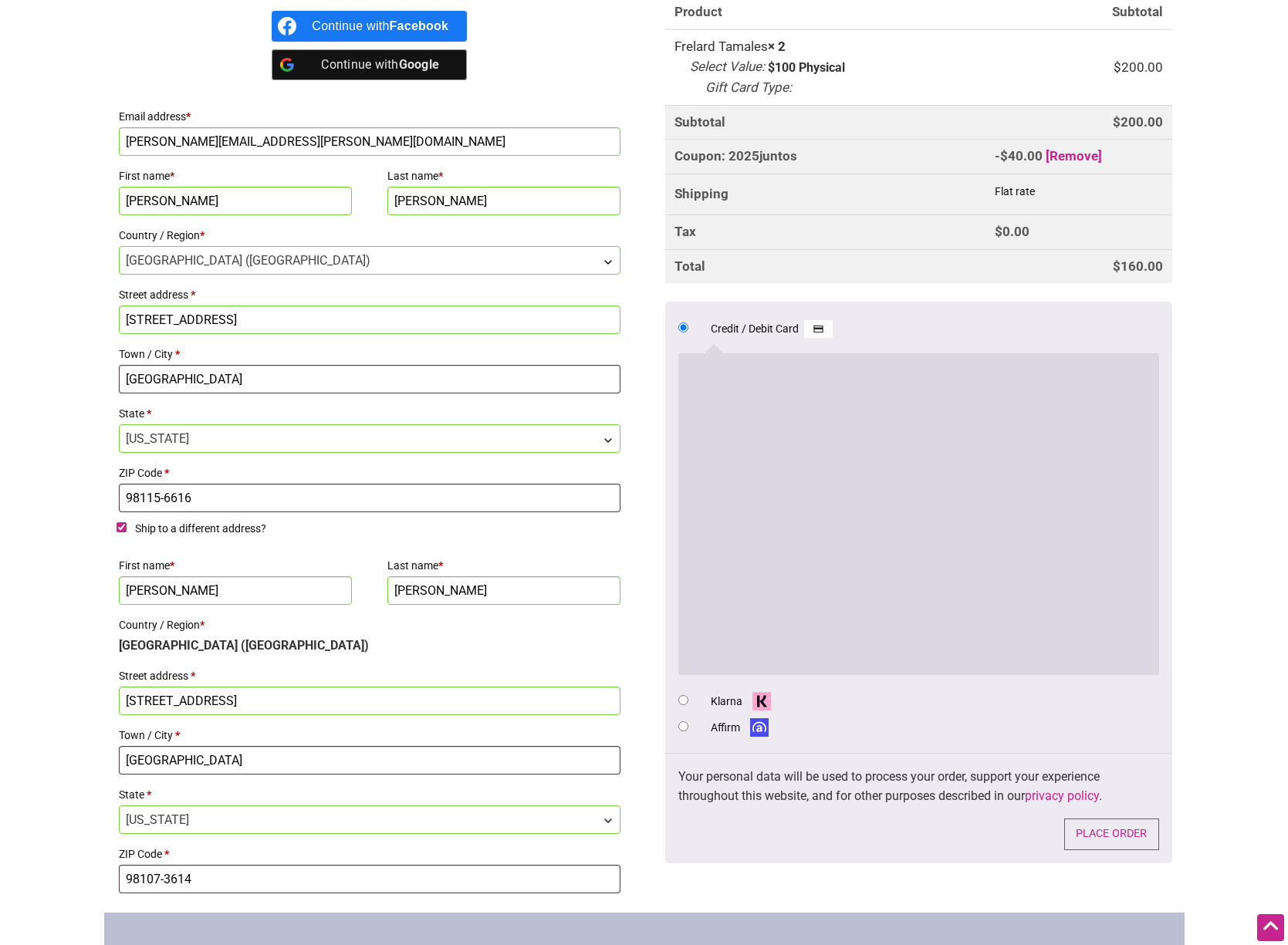
scroll to position [499, 0]
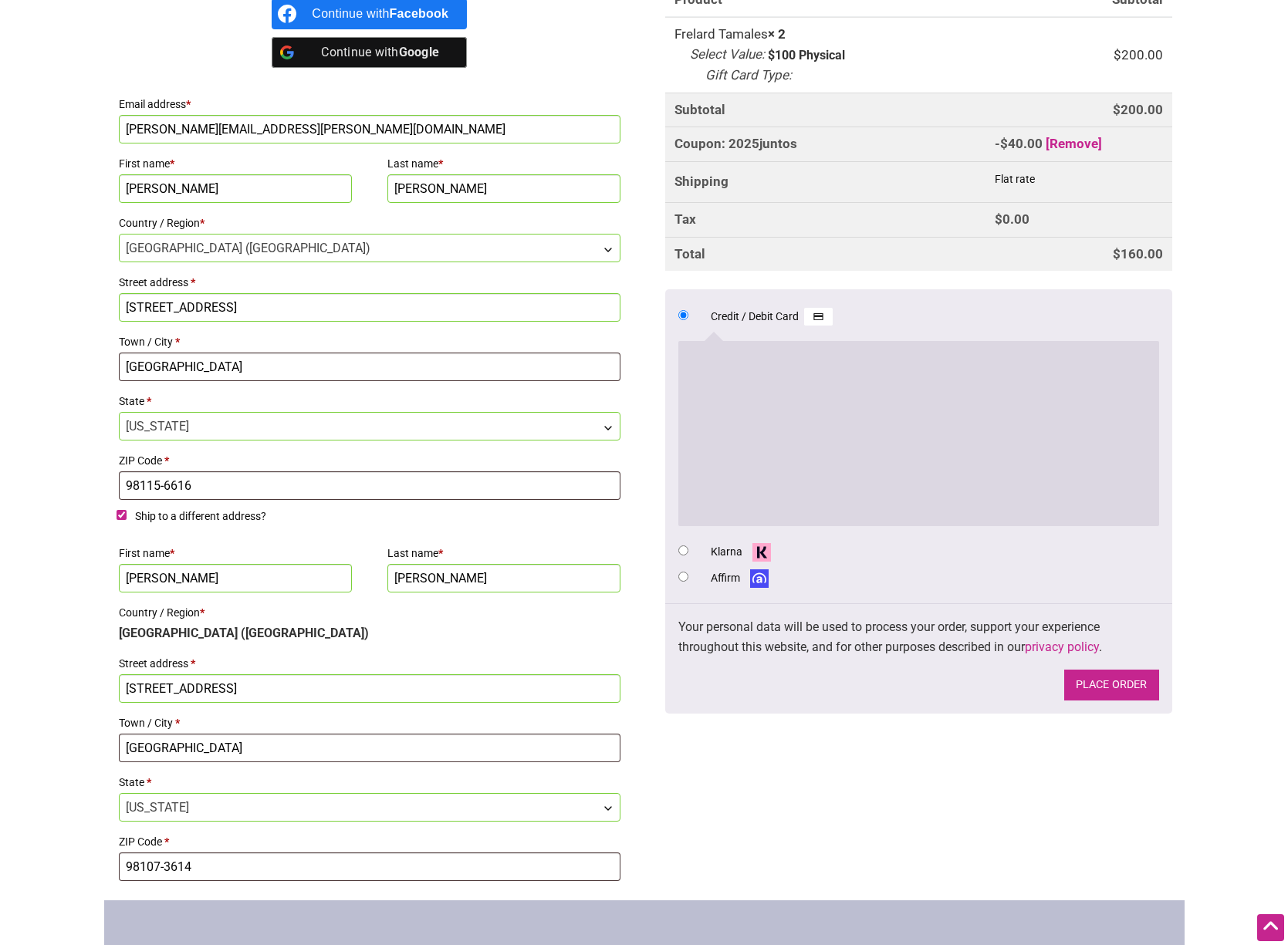
click at [1093, 694] on button "Place order" at bounding box center [1112, 686] width 95 height 32
